Goal: Use online tool/utility

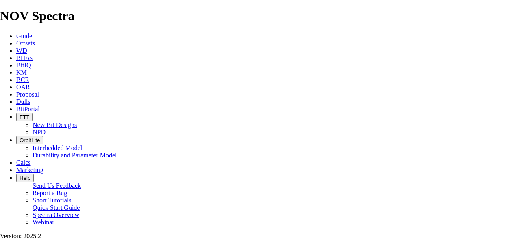
select select "number:22"
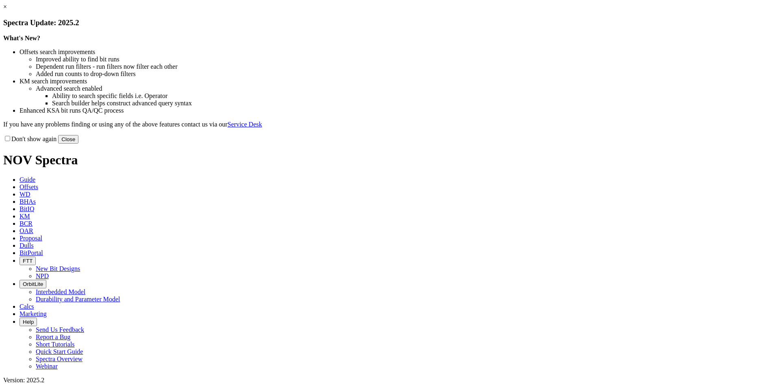
click at [78, 143] on button "Close" at bounding box center [68, 139] width 20 height 9
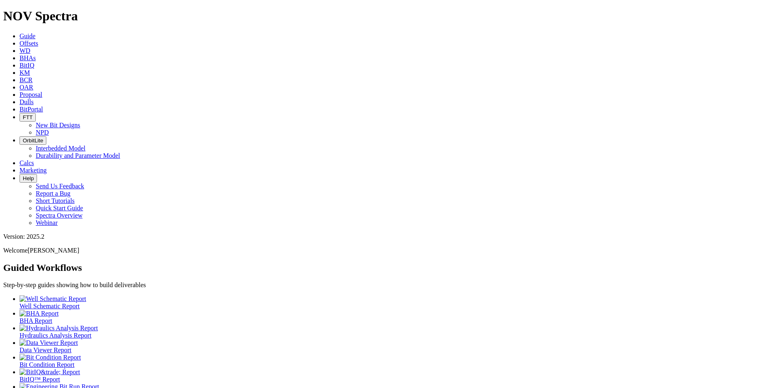
click at [20, 106] on icon at bounding box center [20, 109] width 0 height 7
